Goal: Task Accomplishment & Management: Manage account settings

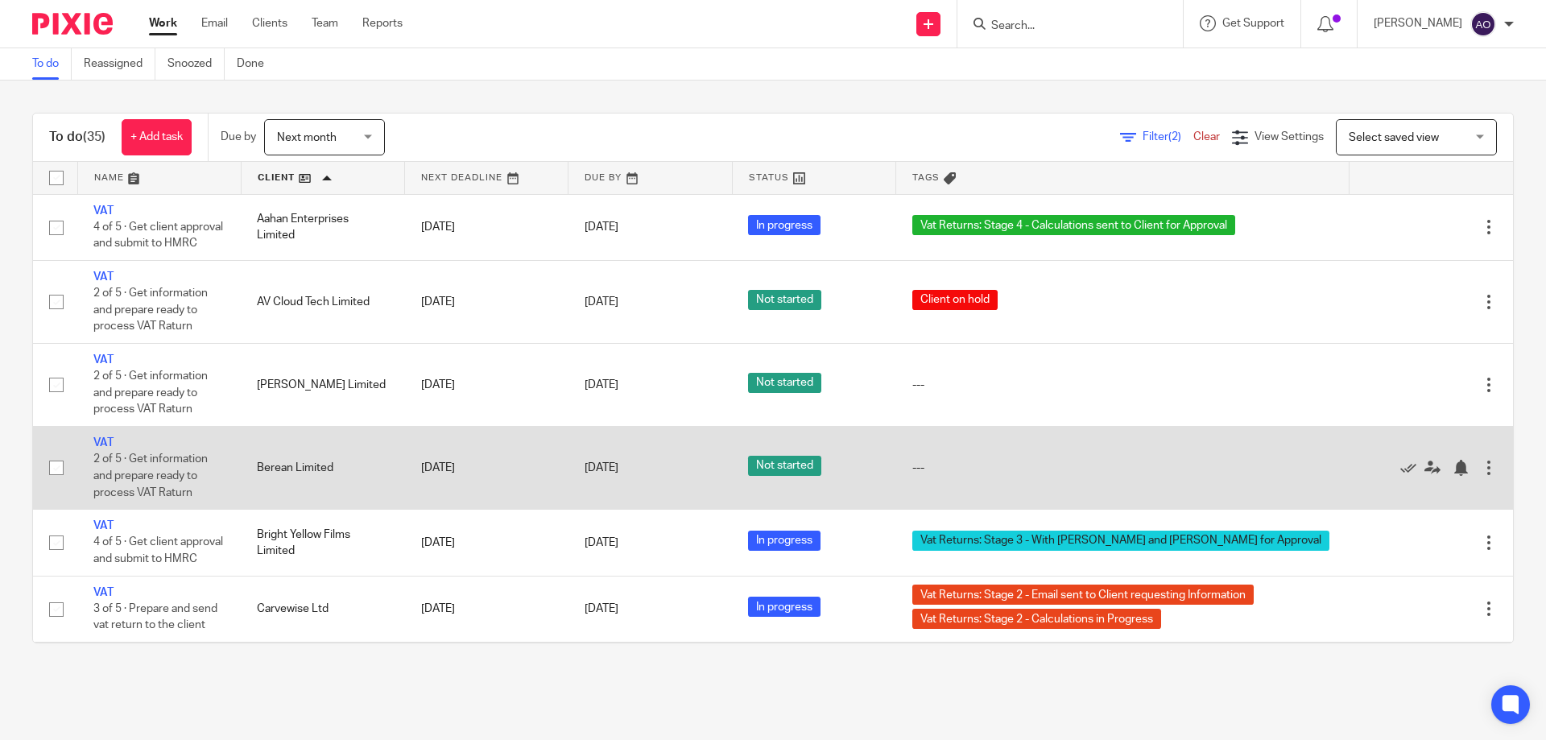
scroll to position [242, 0]
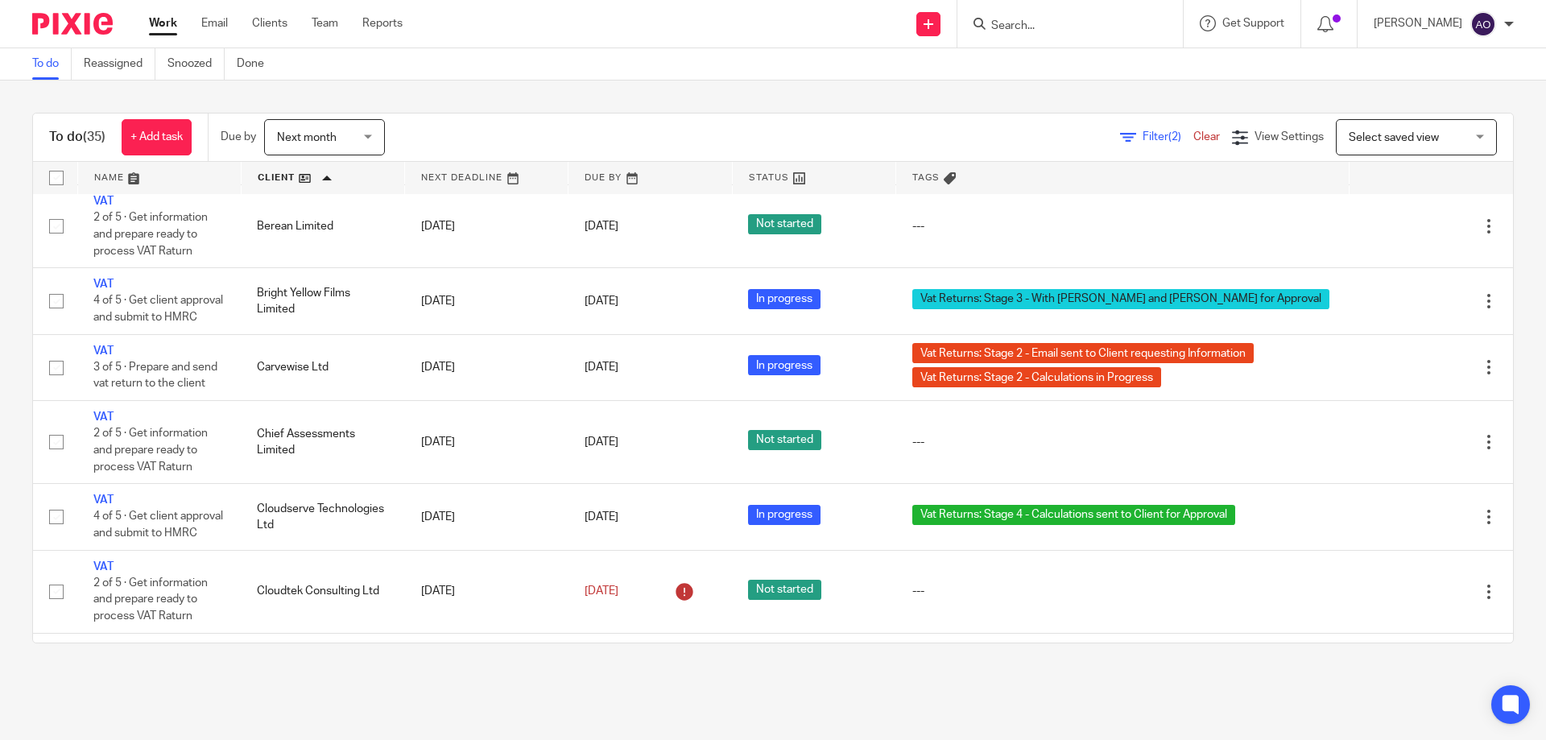
click at [1063, 101] on div "To do (35) + Add task Due by Next month Next month Today Tomorrow This week Nex…" at bounding box center [773, 378] width 1546 height 595
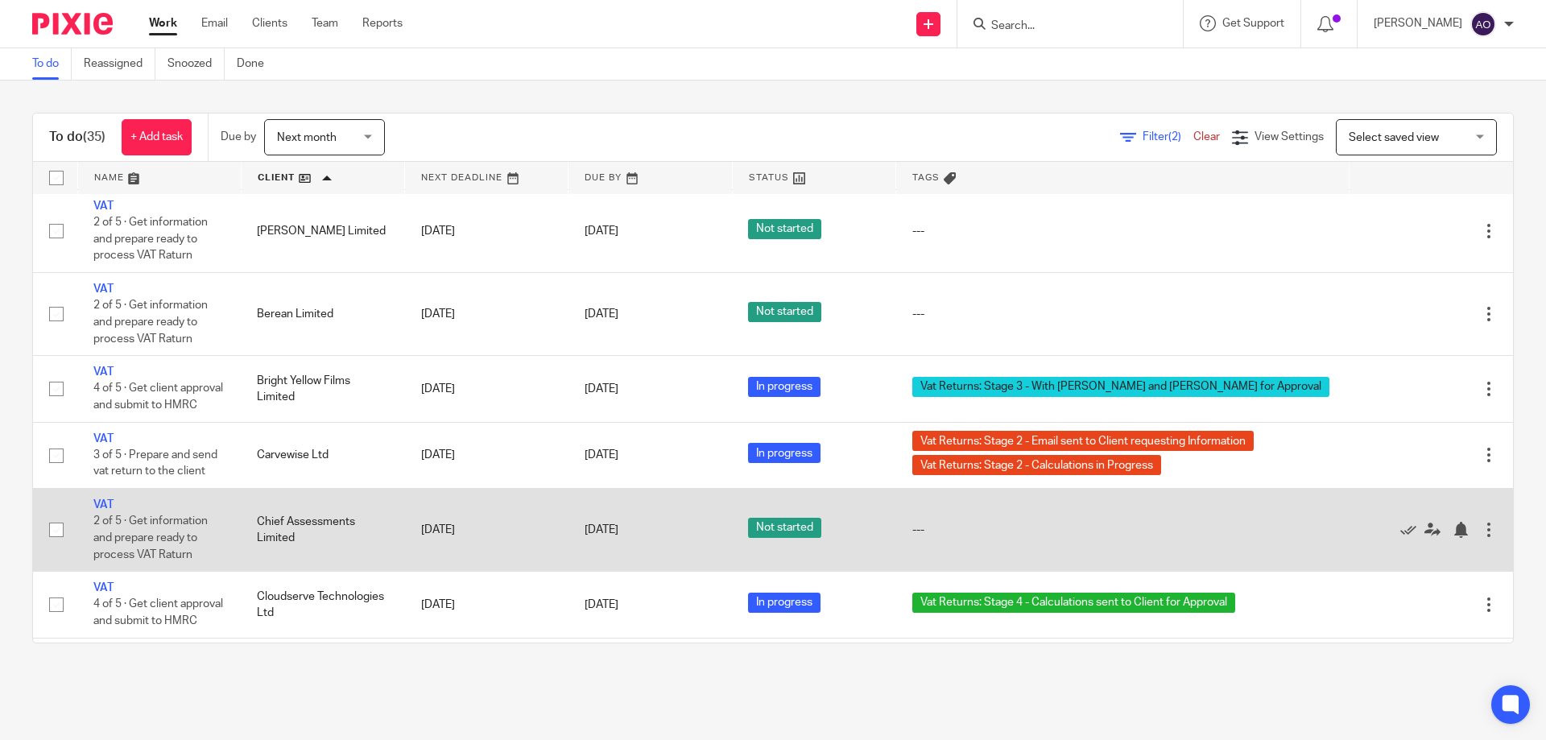
scroll to position [0, 0]
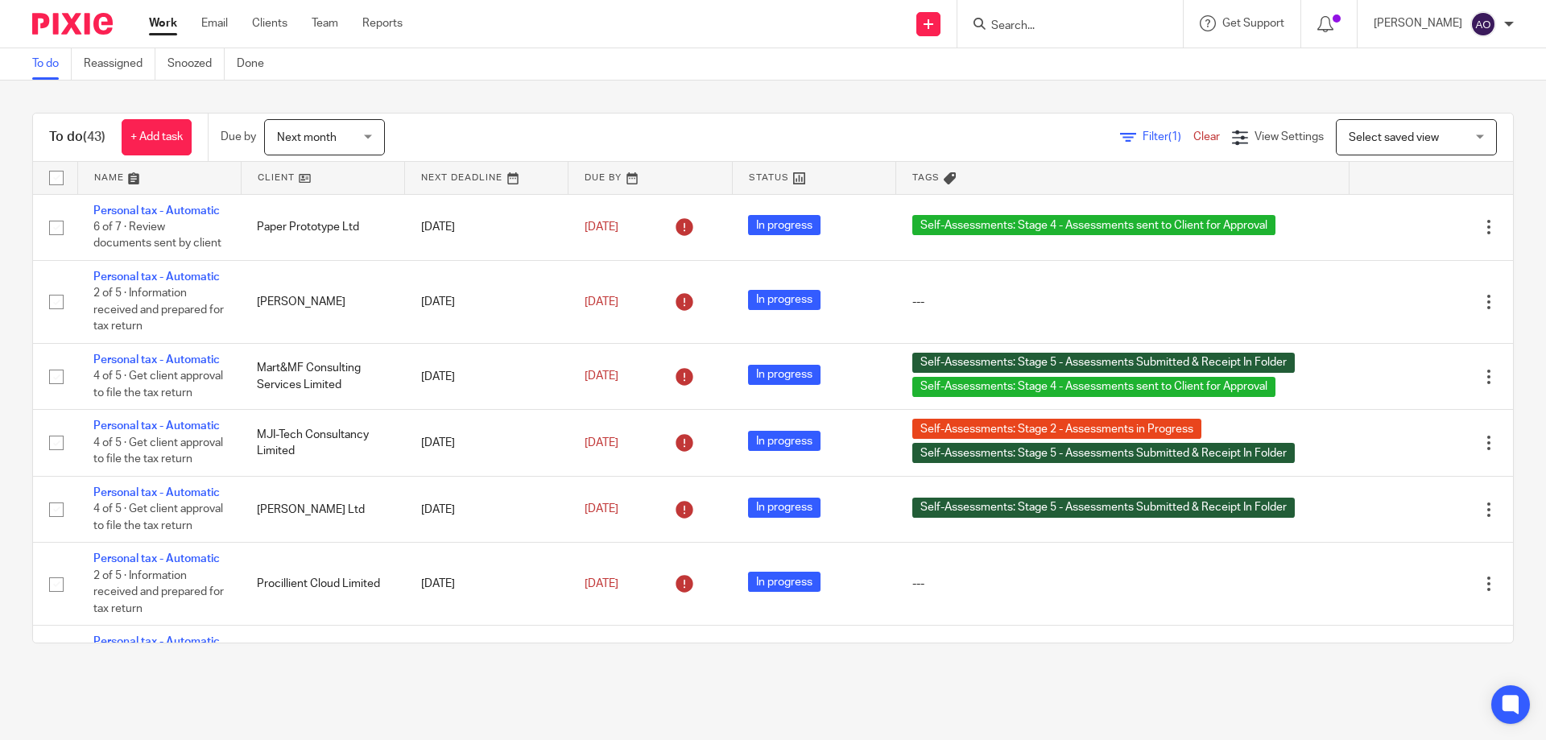
click at [373, 134] on div "Next month Next month" at bounding box center [324, 137] width 121 height 36
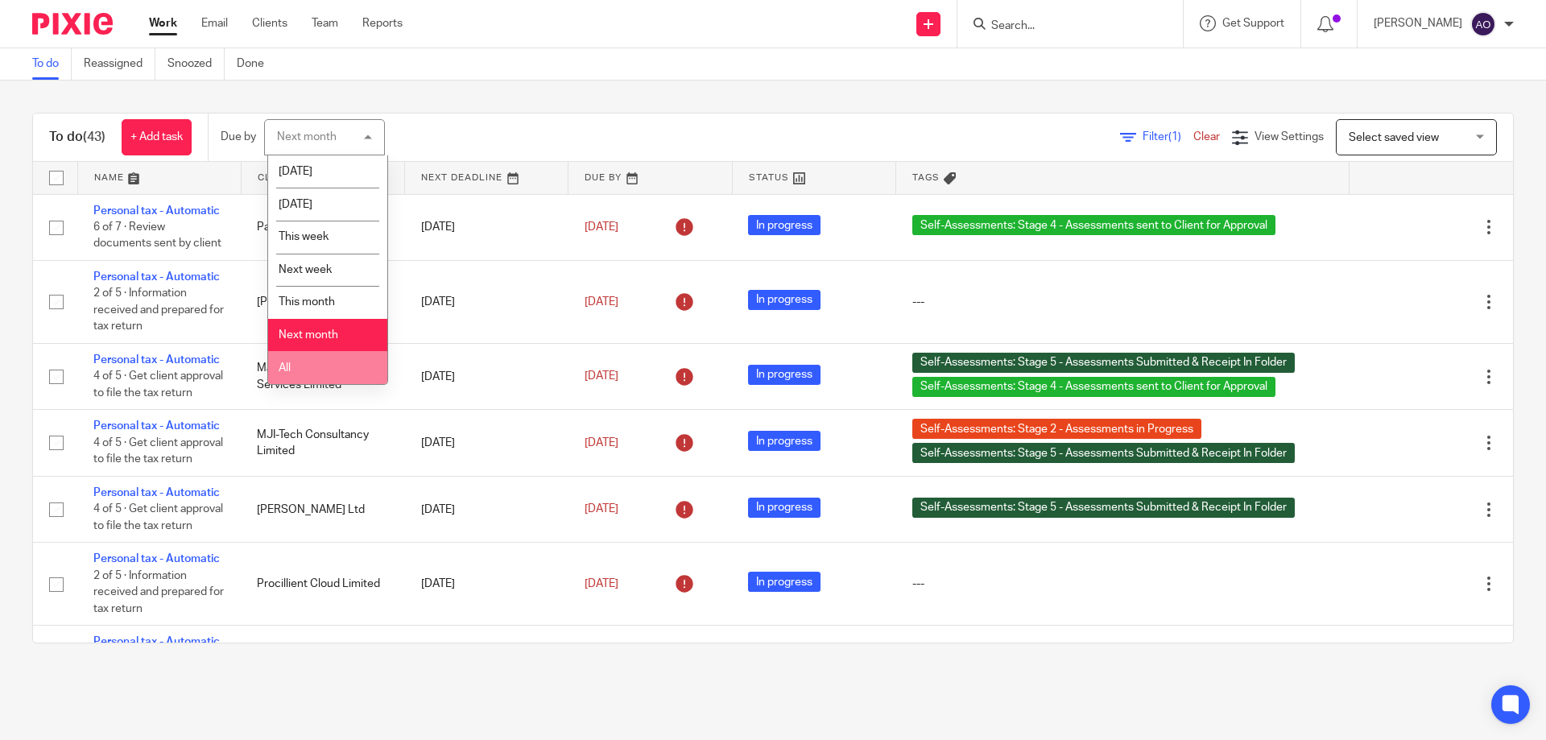
click at [306, 370] on li "All" at bounding box center [327, 367] width 119 height 33
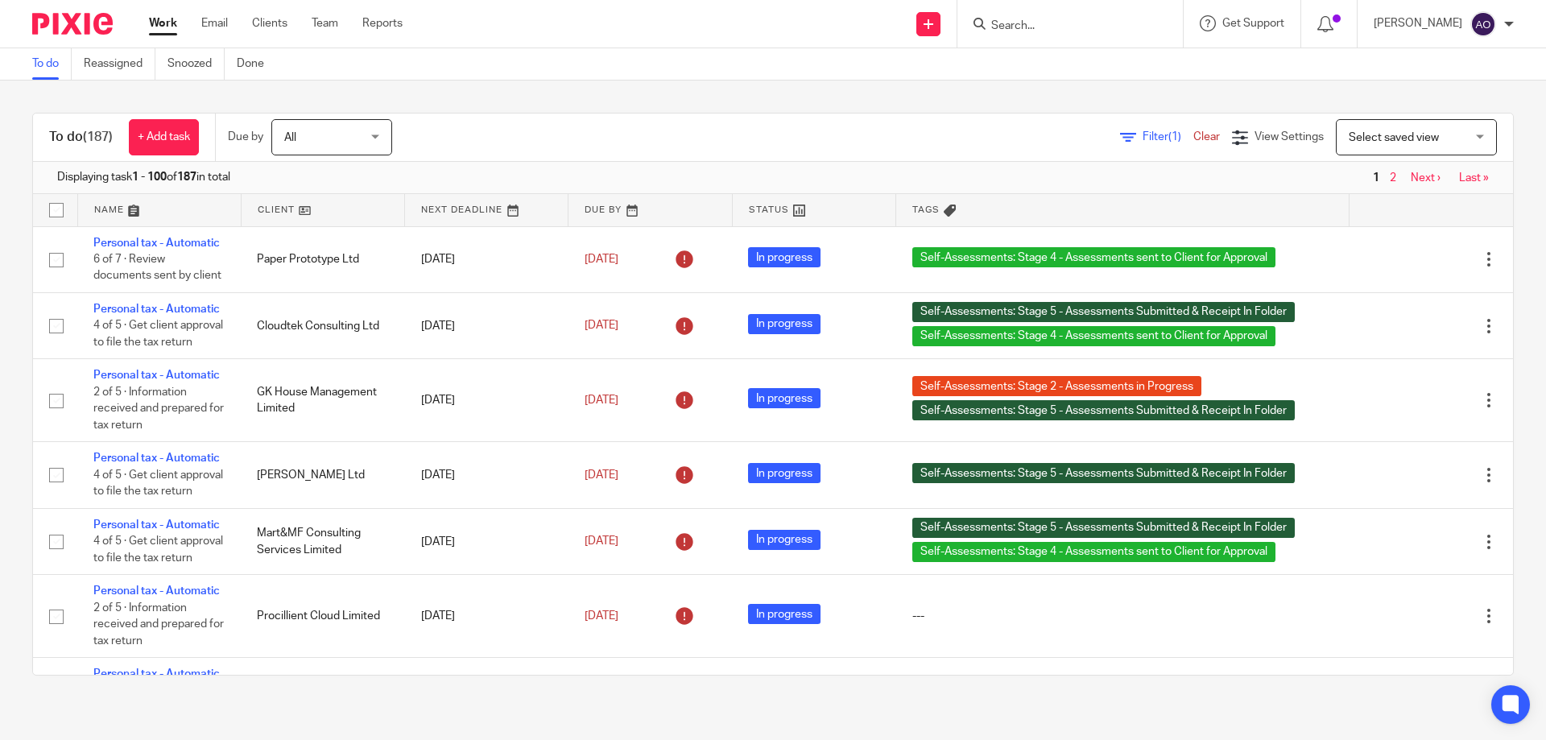
click at [1143, 133] on span "Filter (1)" at bounding box center [1168, 136] width 51 height 11
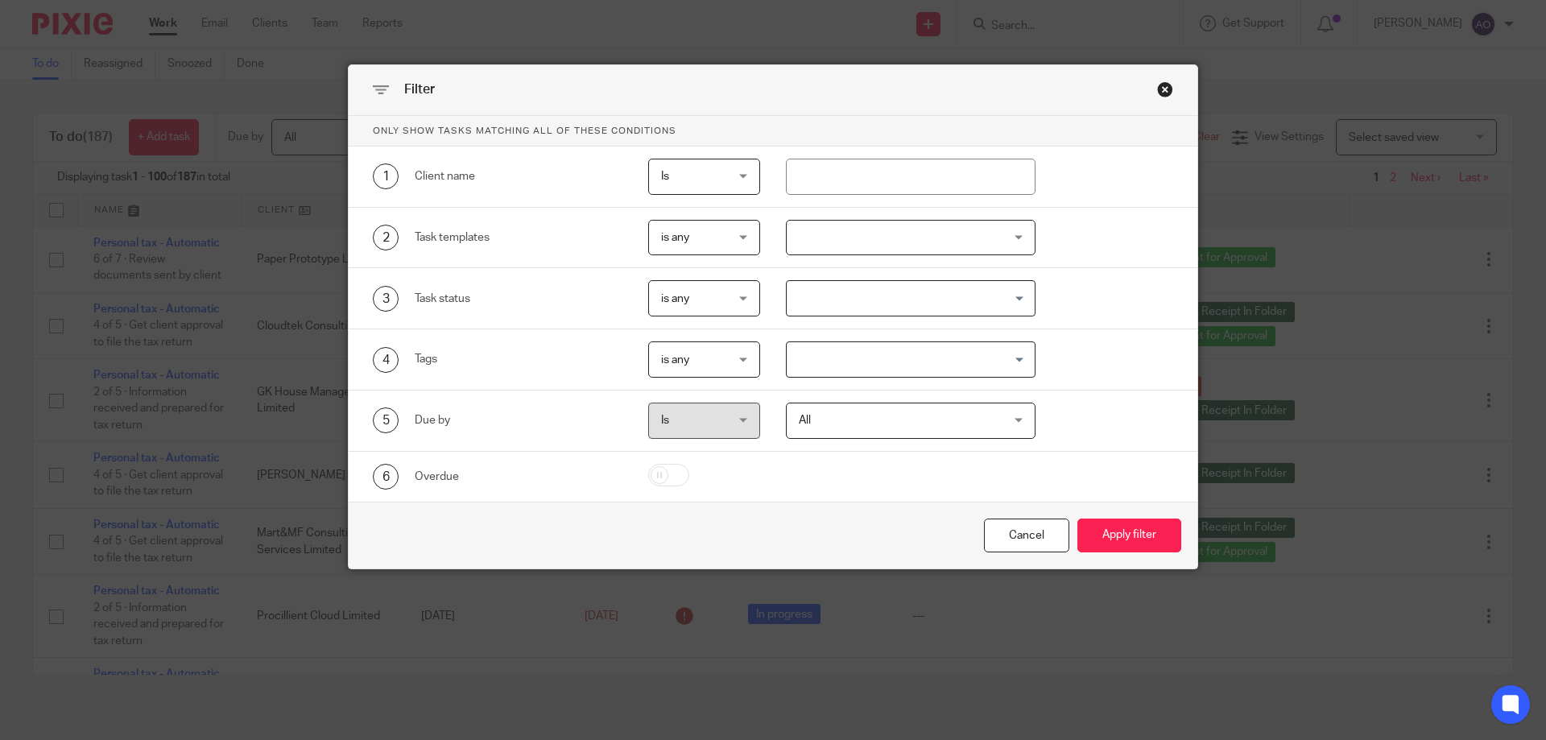
click at [1006, 230] on div at bounding box center [911, 238] width 250 height 36
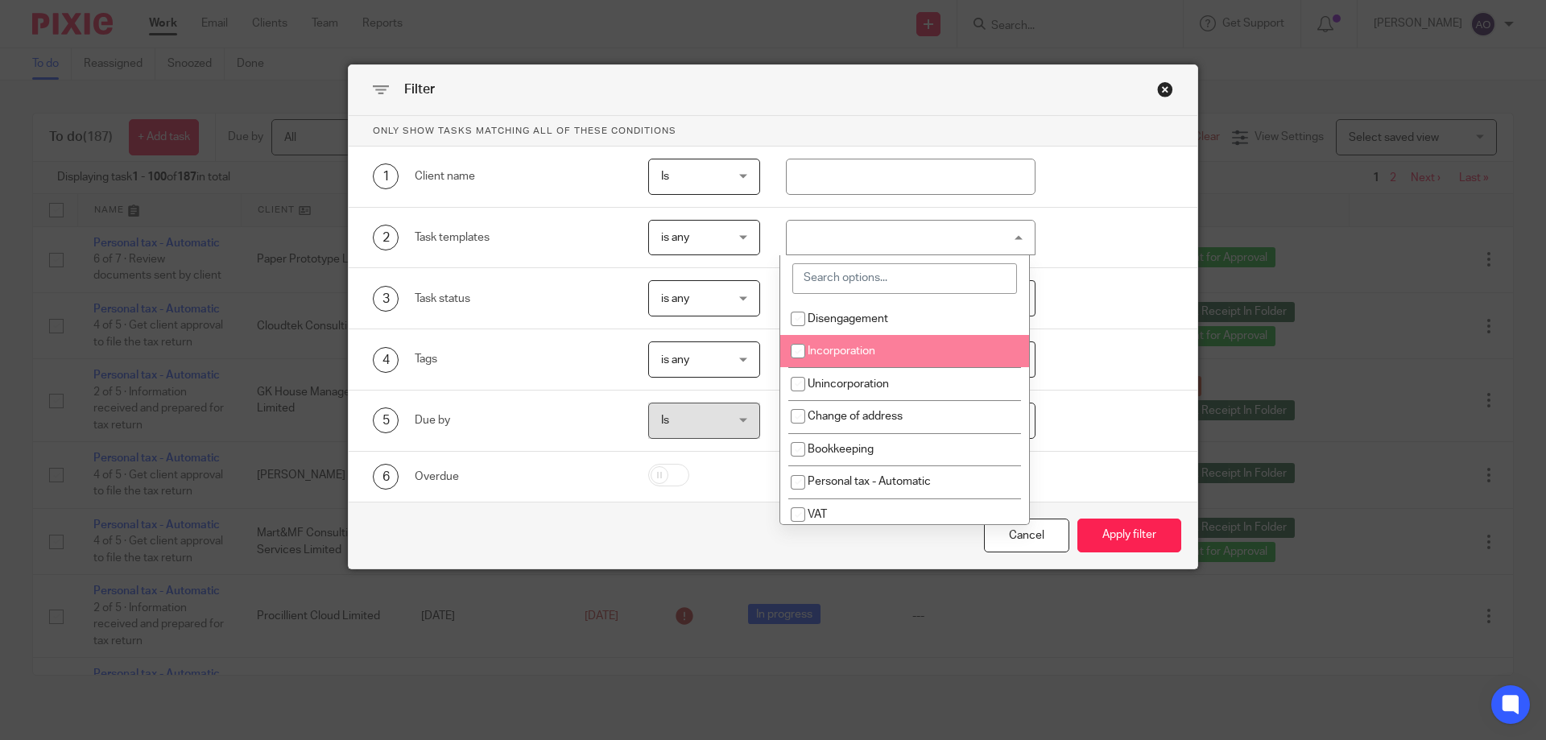
scroll to position [81, 0]
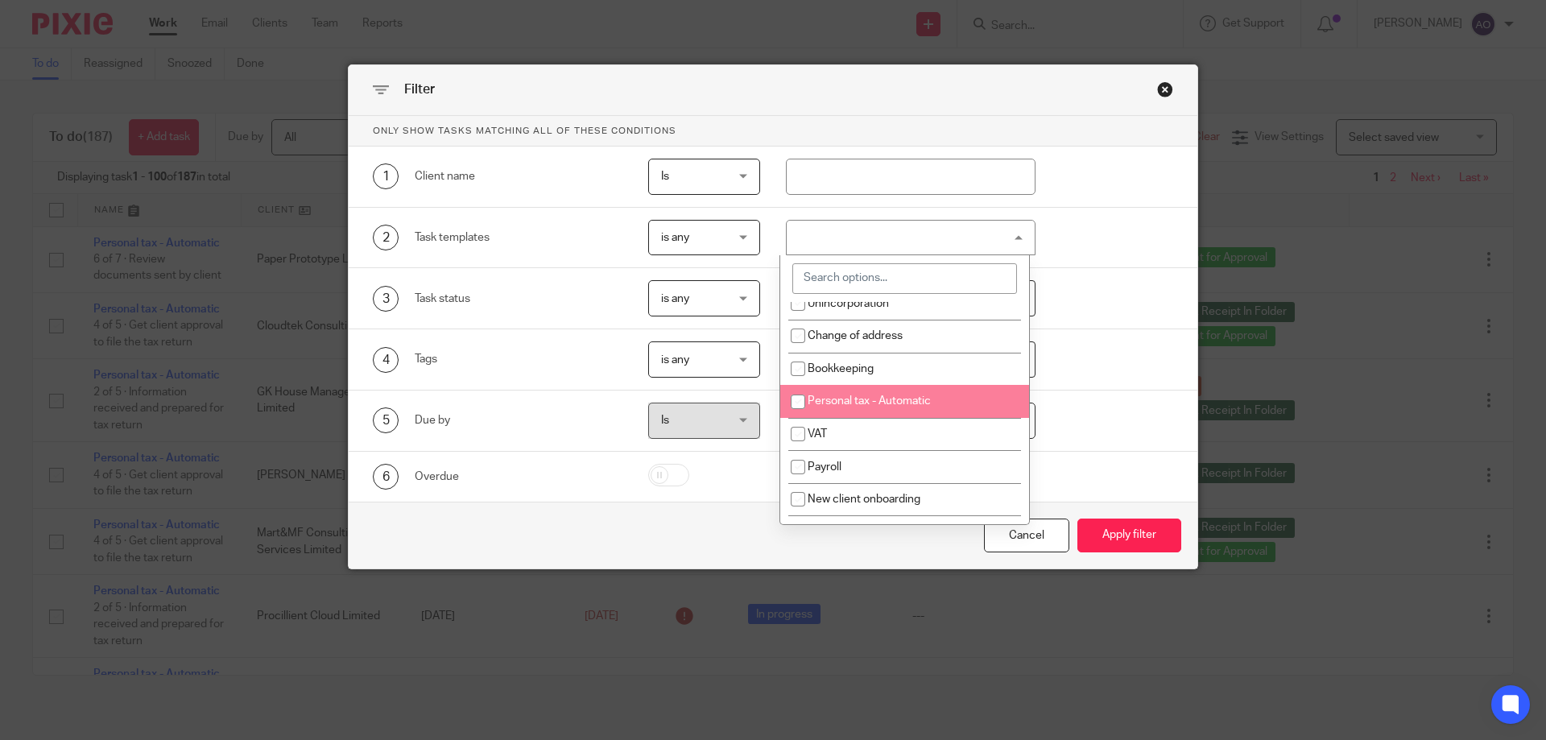
click at [901, 394] on li "Personal tax - Automatic" at bounding box center [904, 401] width 249 height 33
checkbox input "true"
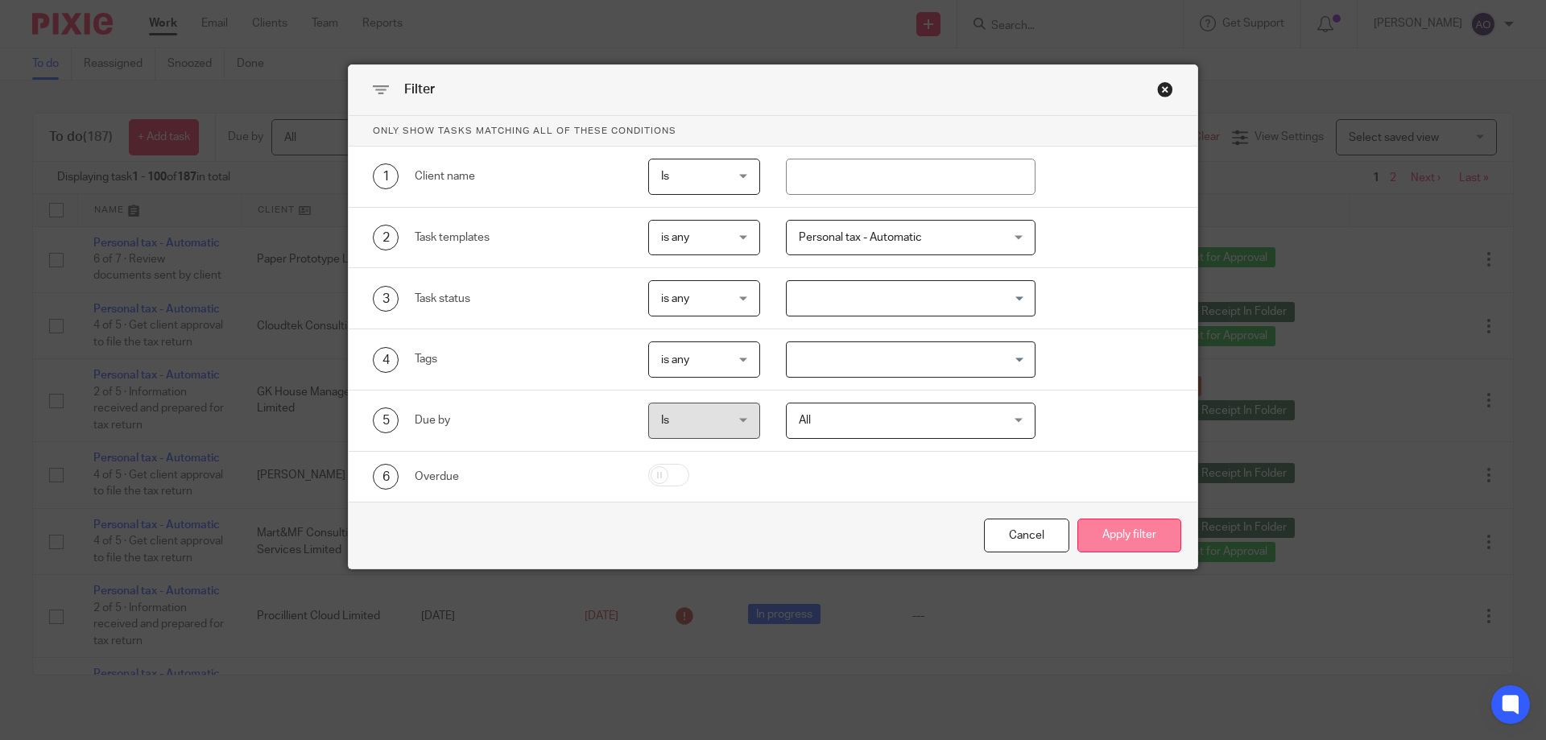
click at [1120, 524] on button "Apply filter" at bounding box center [1130, 536] width 104 height 35
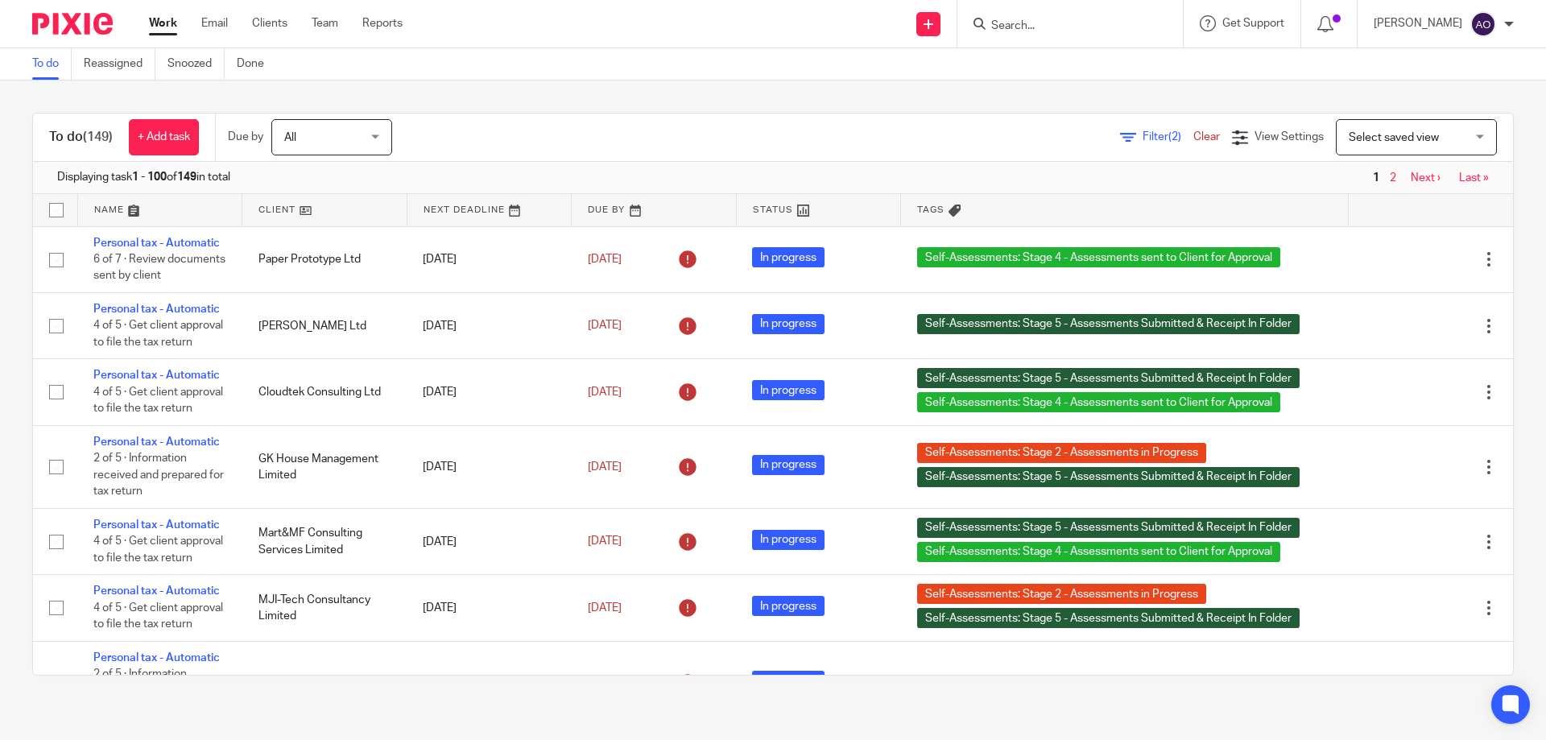
click at [292, 211] on link at bounding box center [324, 210] width 164 height 32
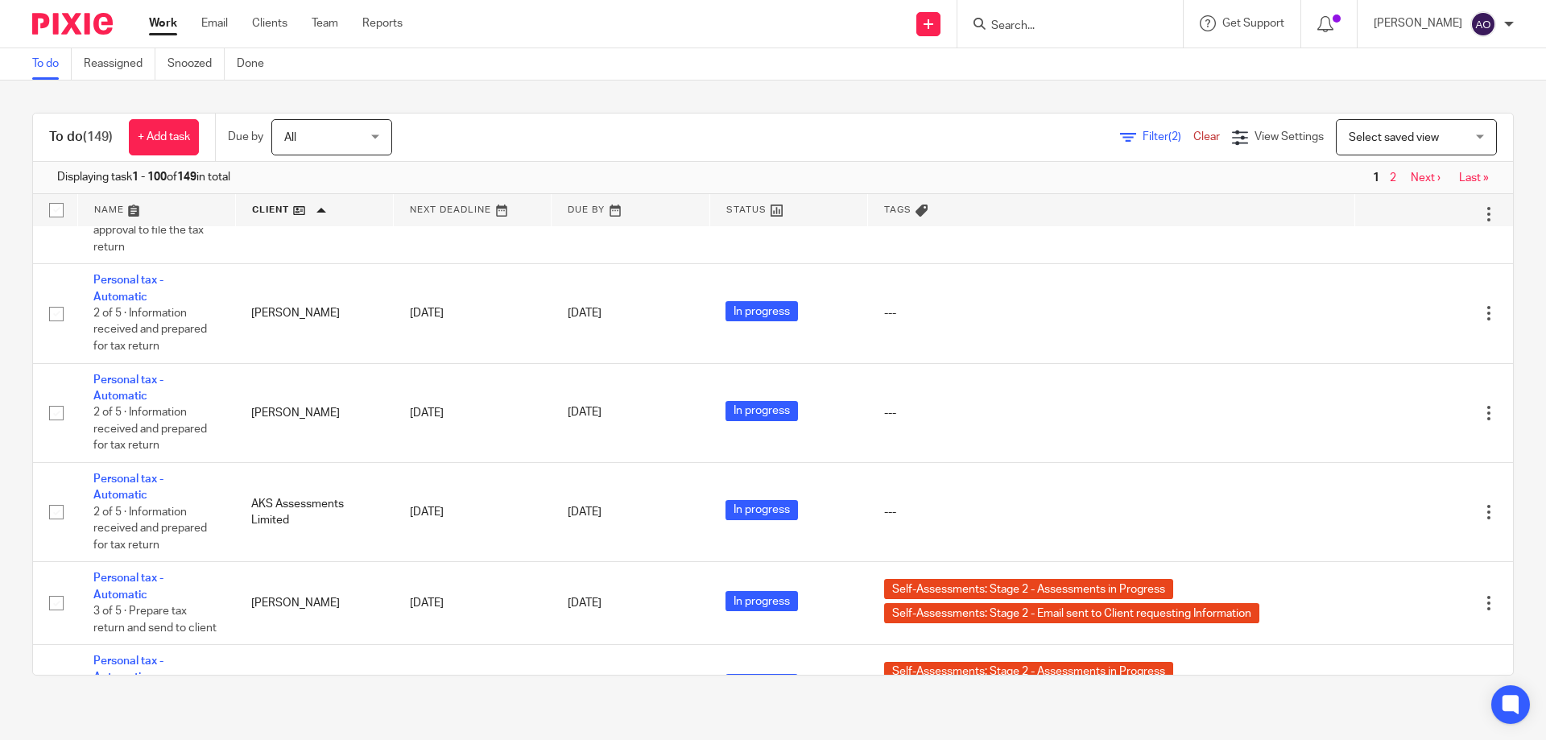
scroll to position [322, 0]
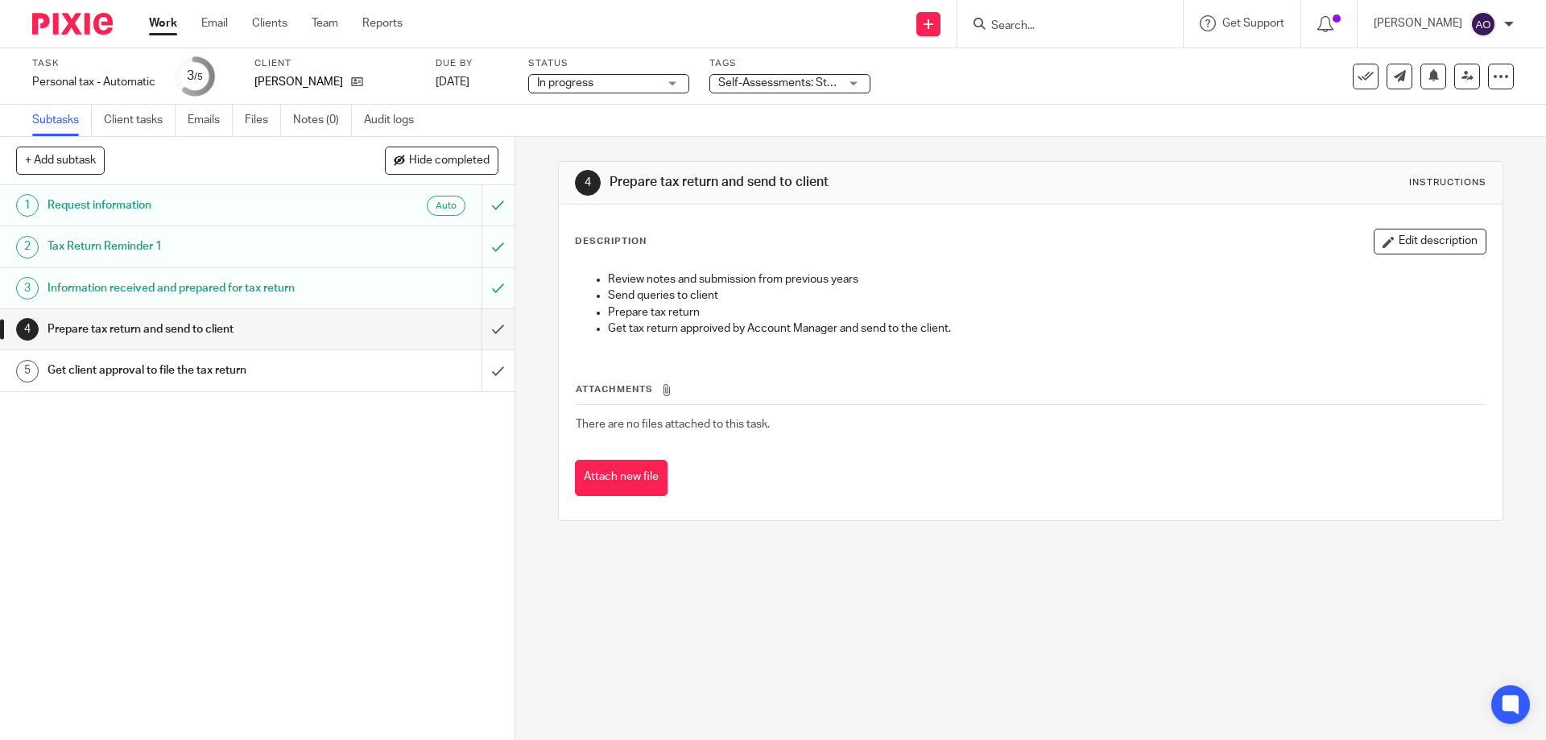
click at [856, 80] on div "Self-Assessments: Stage 2 - Assessments in Progress + 1" at bounding box center [790, 83] width 161 height 19
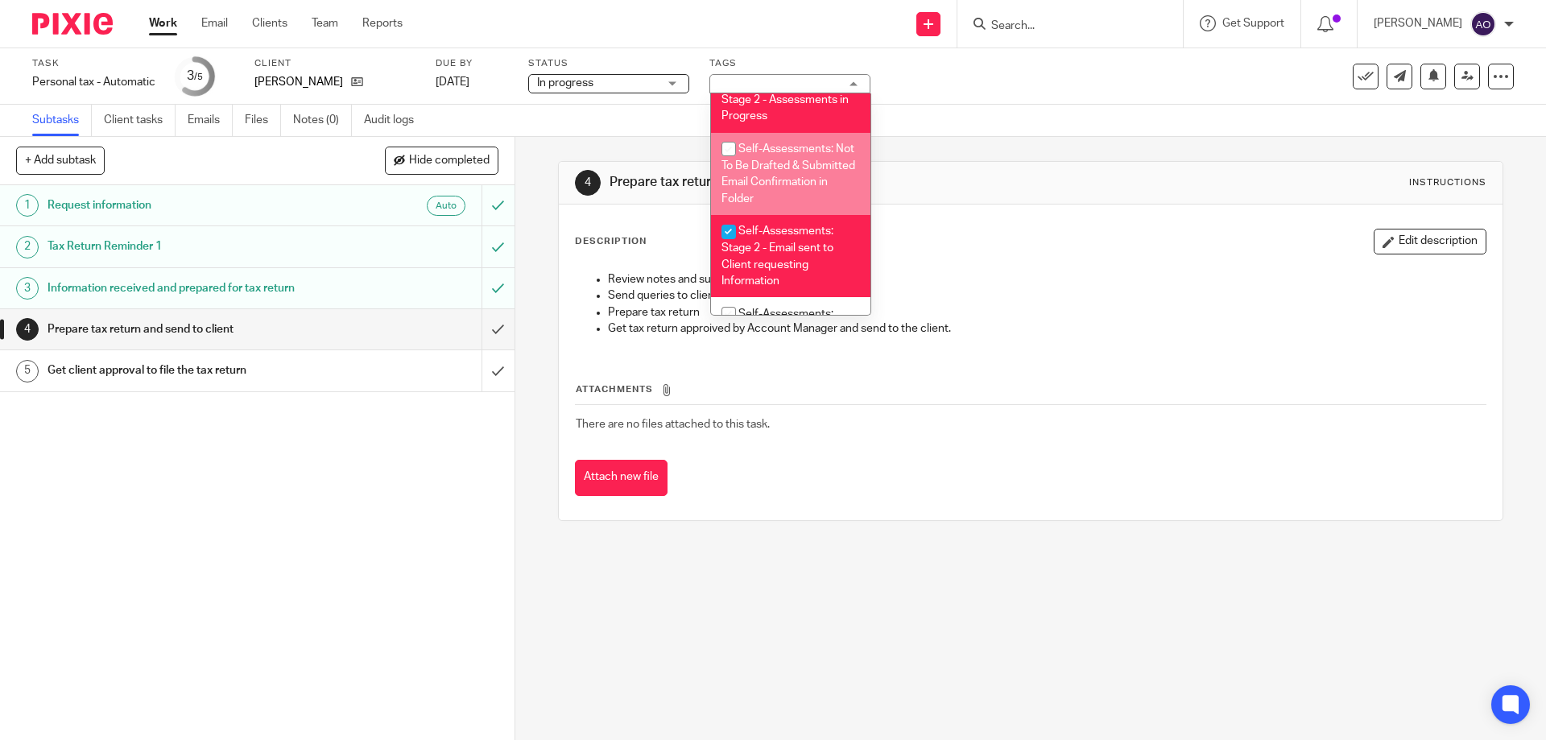
scroll to position [322, 0]
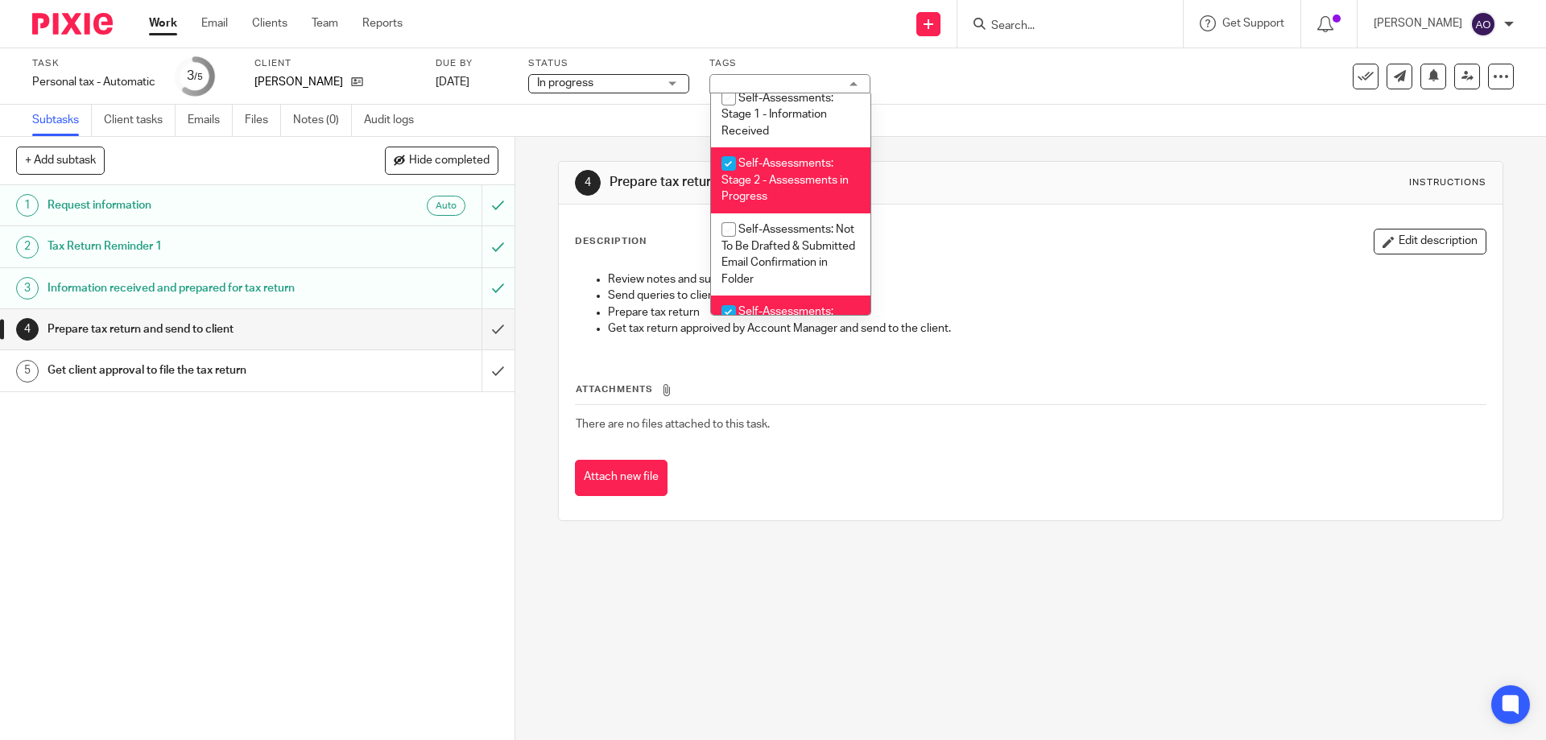
click at [731, 159] on input "checkbox" at bounding box center [729, 163] width 31 height 31
checkbox input "false"
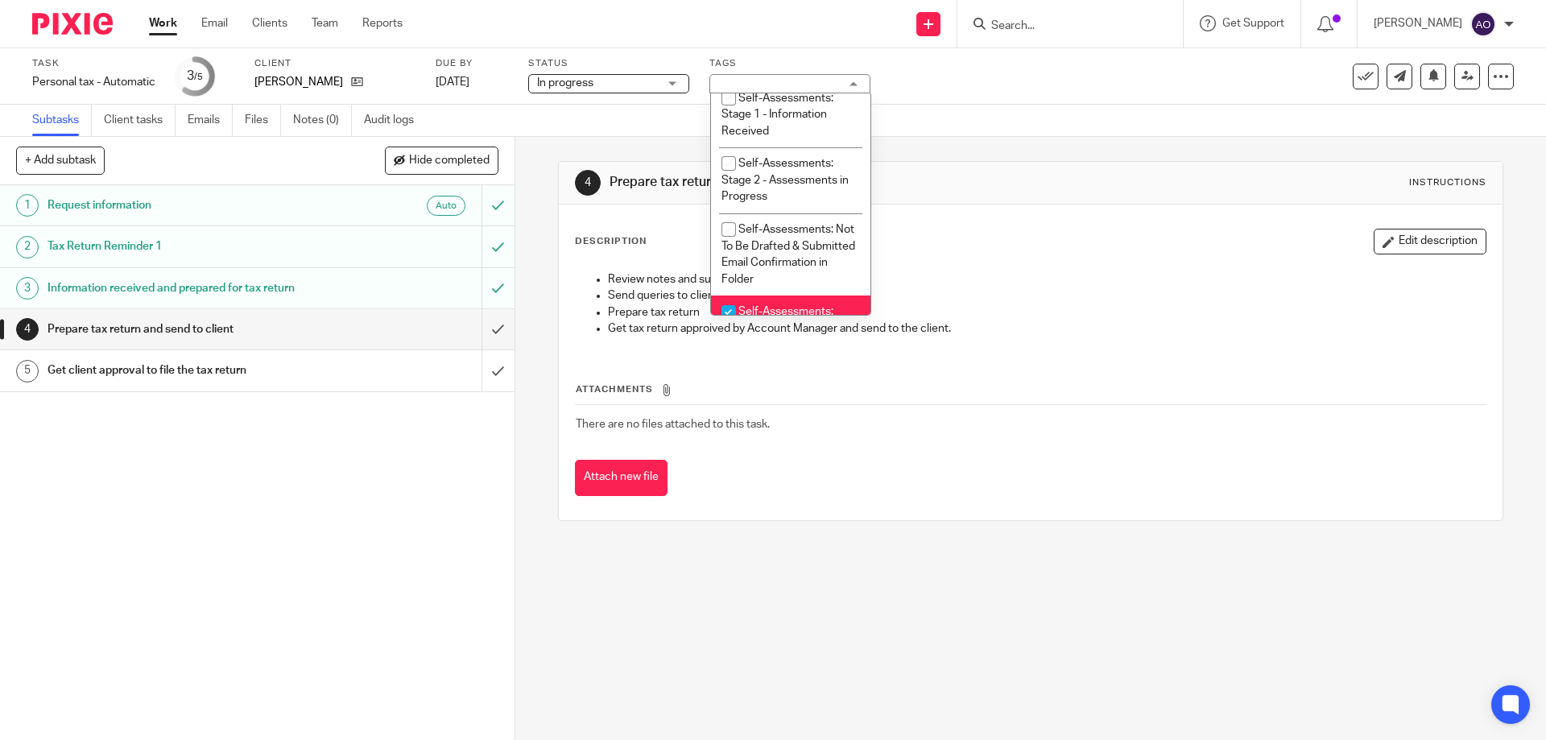
scroll to position [403, 0]
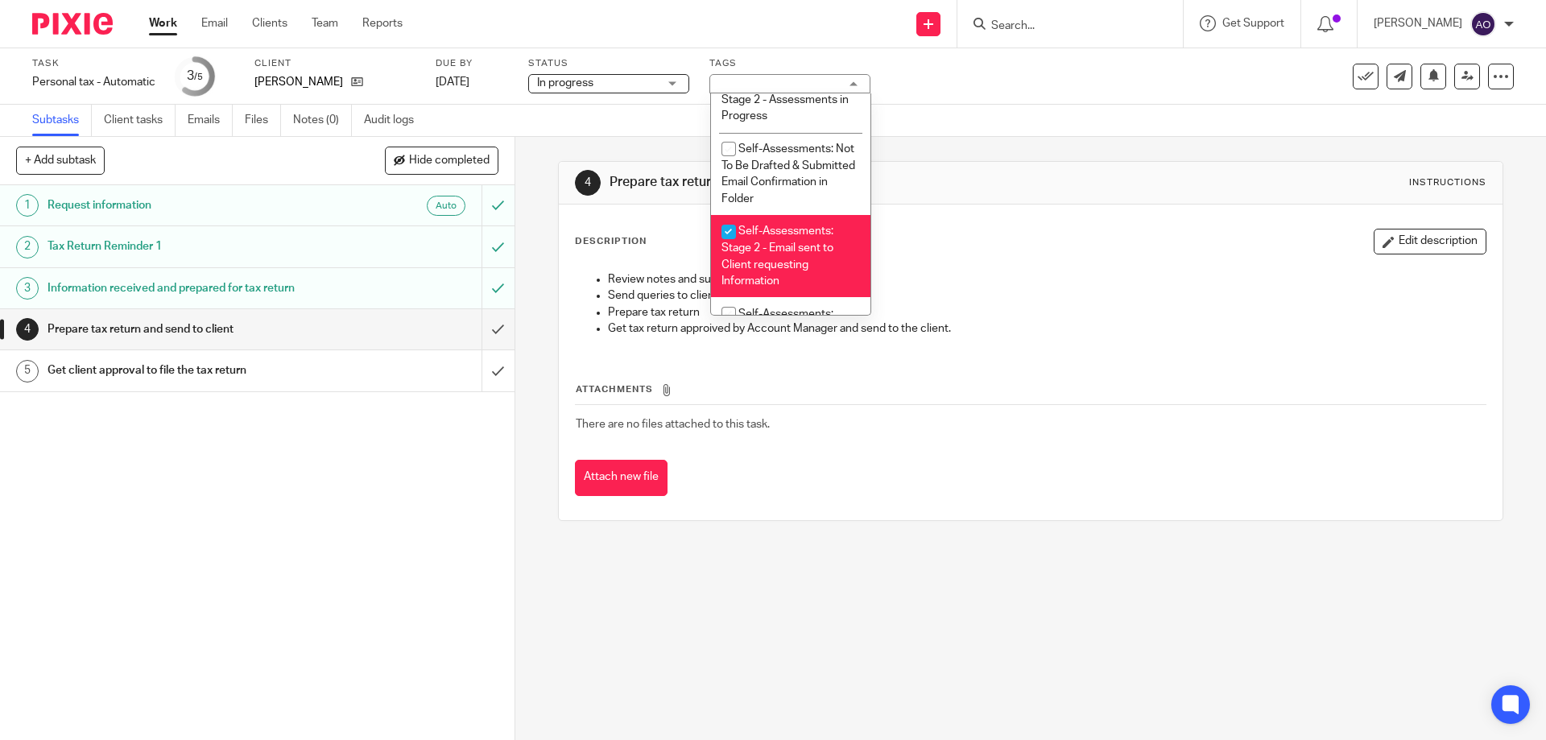
click at [729, 231] on input "checkbox" at bounding box center [729, 232] width 31 height 31
checkbox input "false"
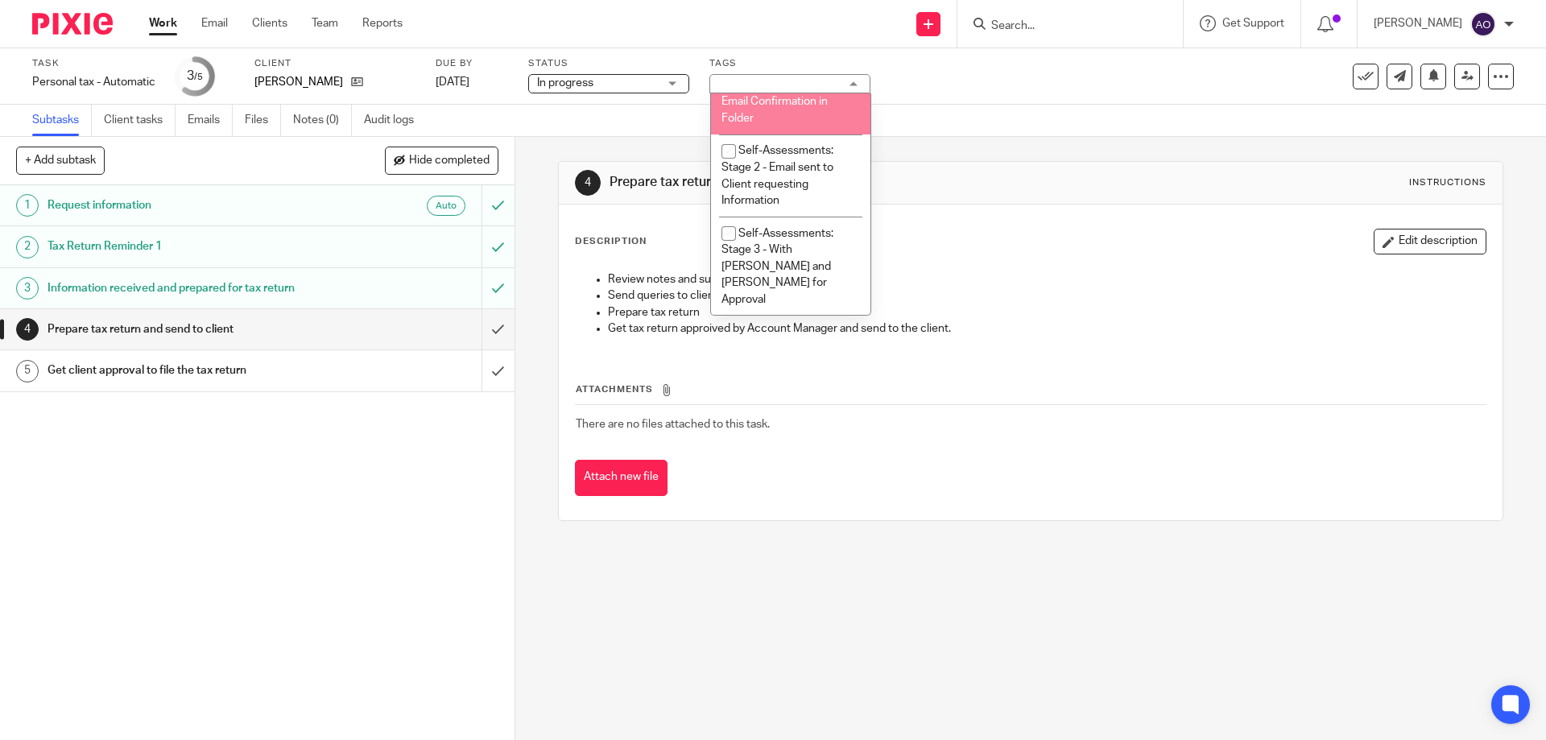
scroll to position [564, 0]
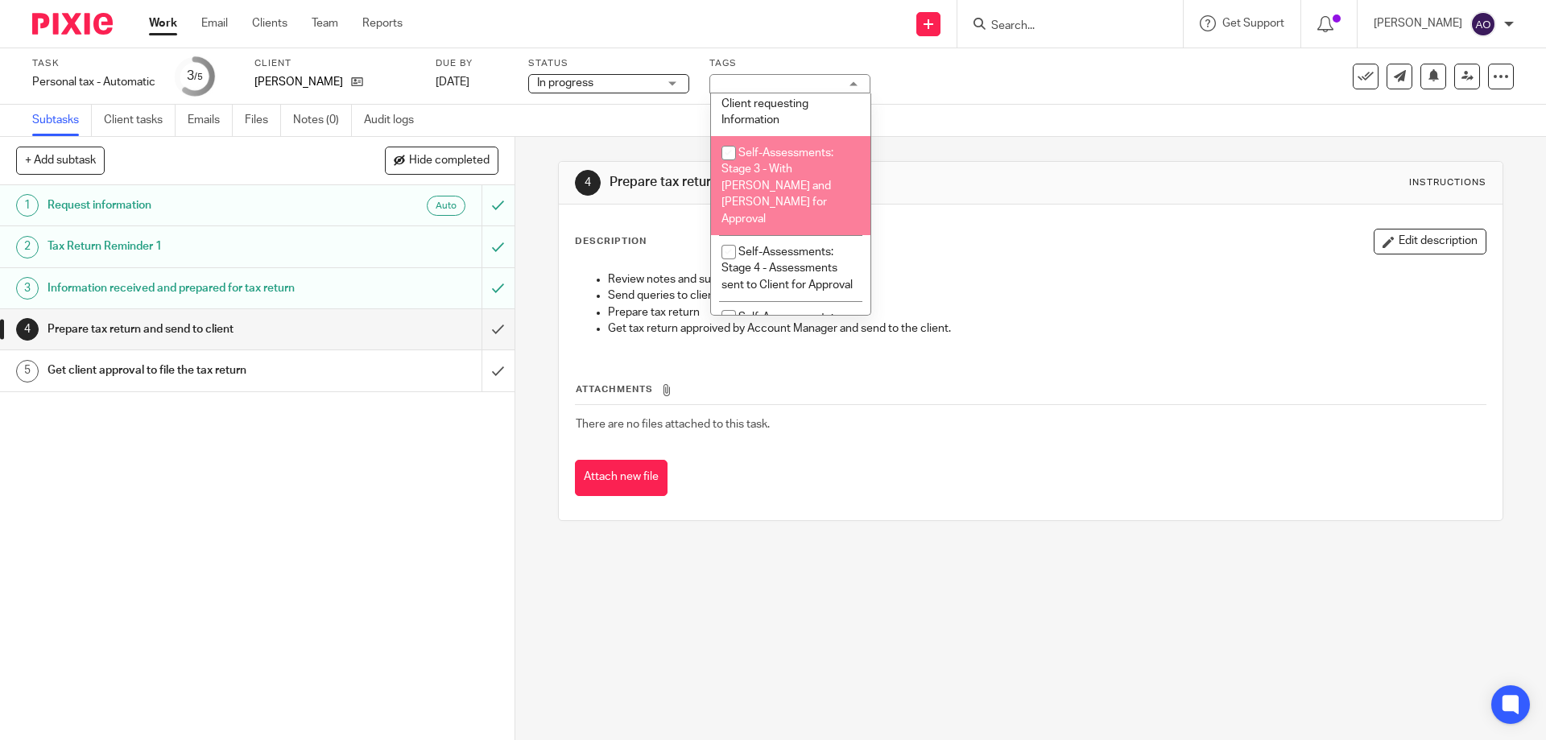
click at [728, 153] on input "checkbox" at bounding box center [729, 153] width 31 height 31
checkbox input "true"
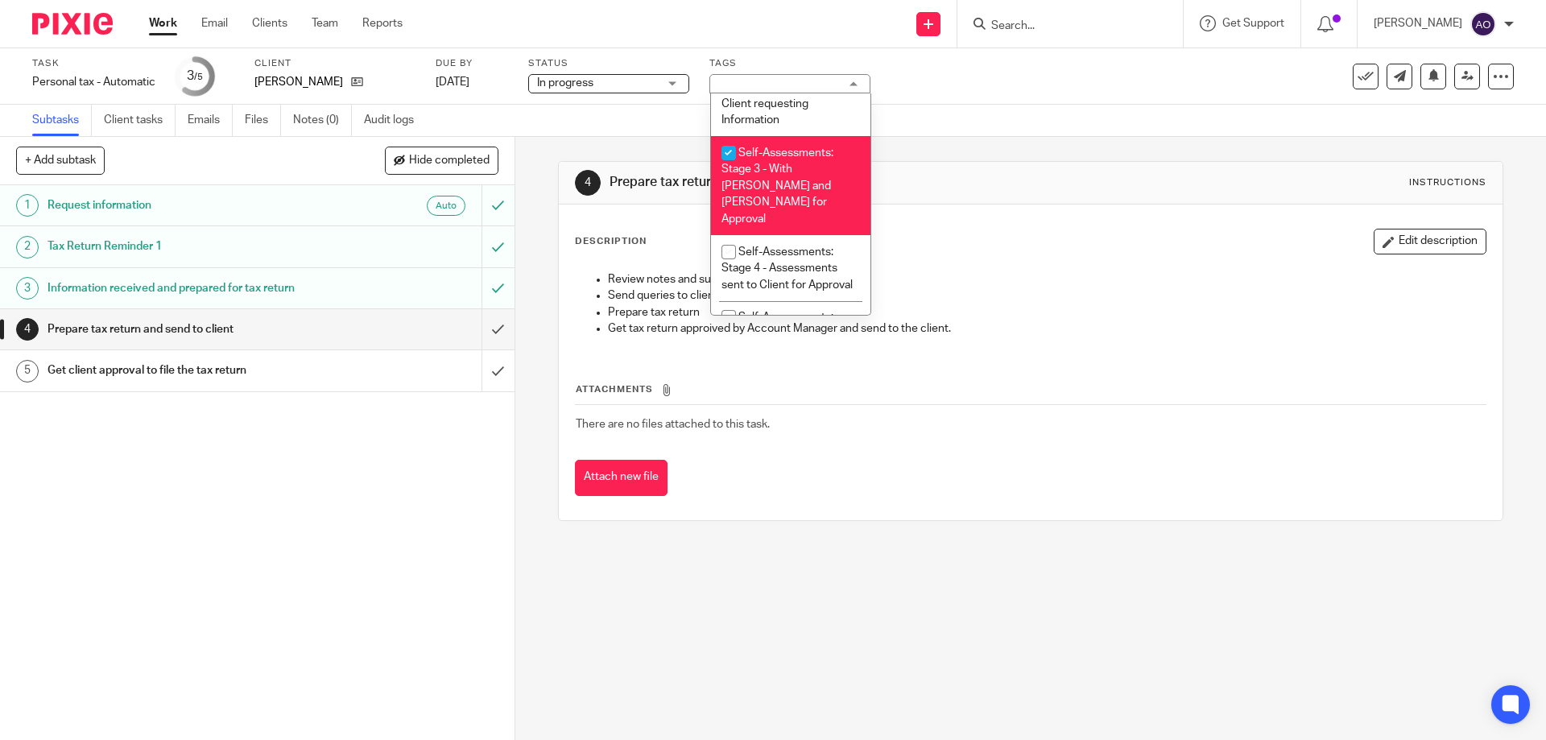
click at [415, 474] on div "1 Request information Auto 2 Tax Return Reminder 1 3 Information received and p…" at bounding box center [257, 462] width 515 height 555
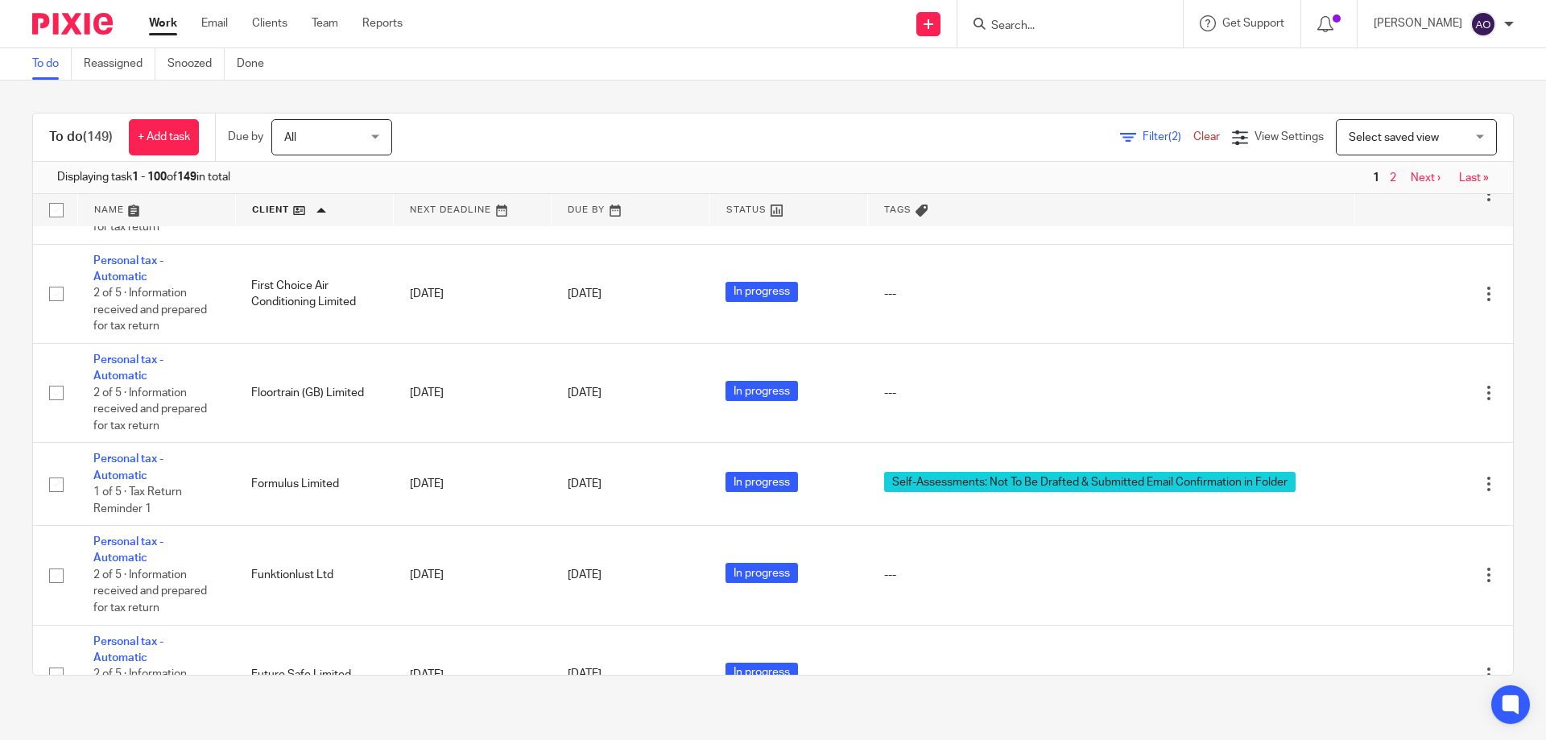
scroll to position [4430, 0]
